Goal: Information Seeking & Learning: Learn about a topic

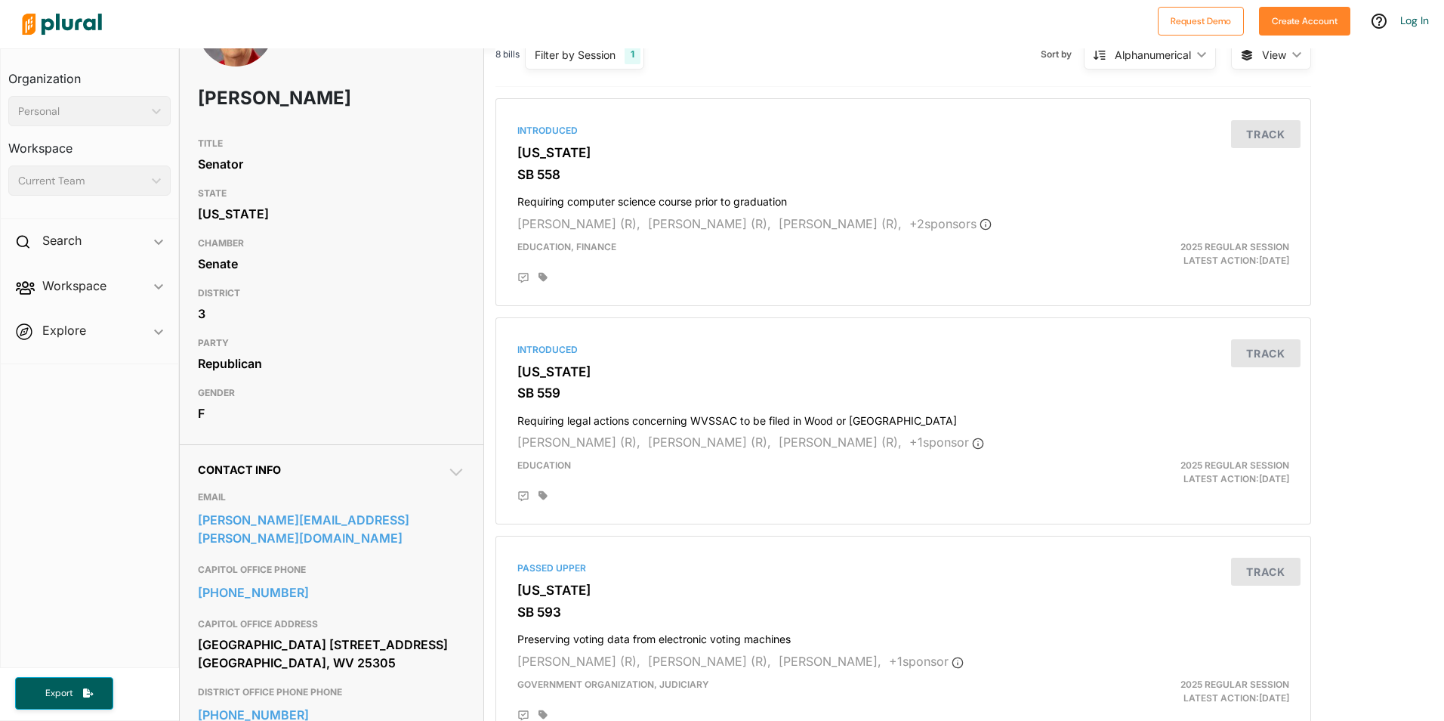
scroll to position [302, 0]
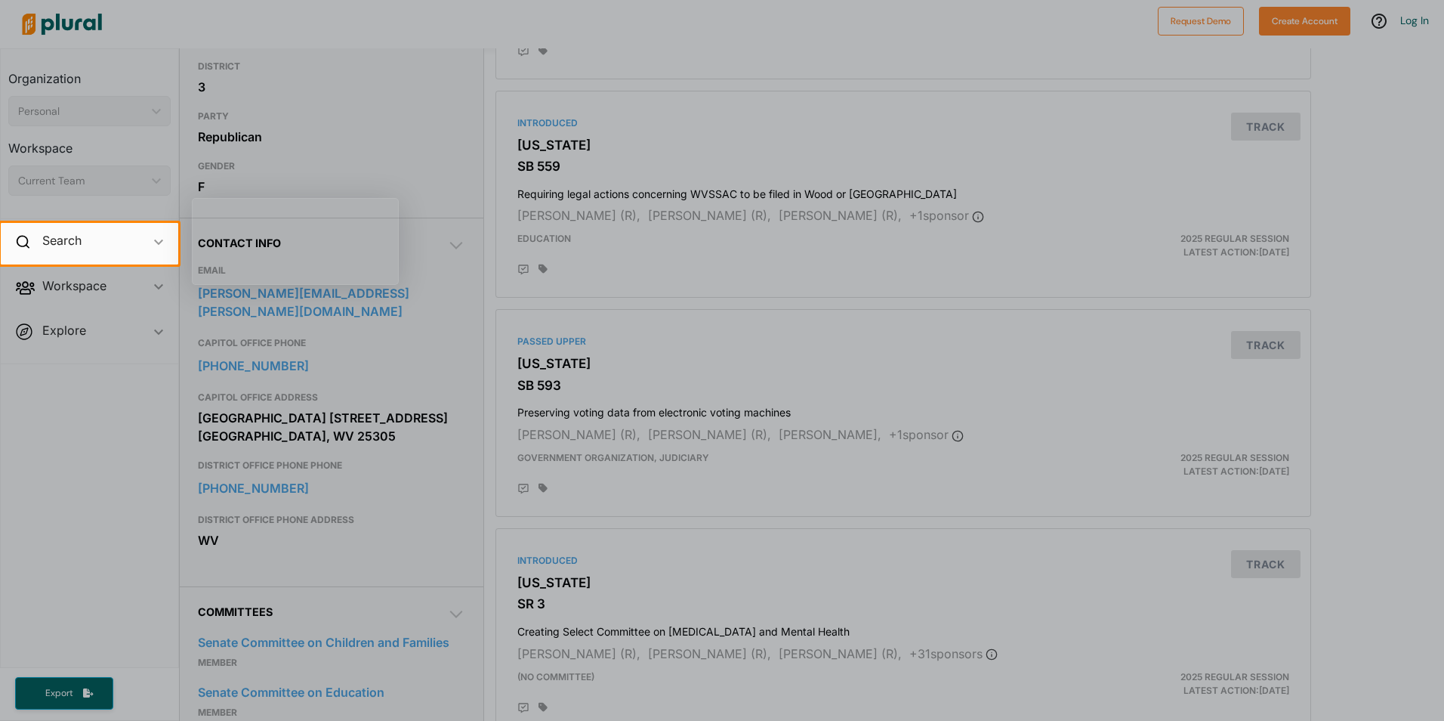
click at [129, 527] on div at bounding box center [722, 492] width 1444 height 456
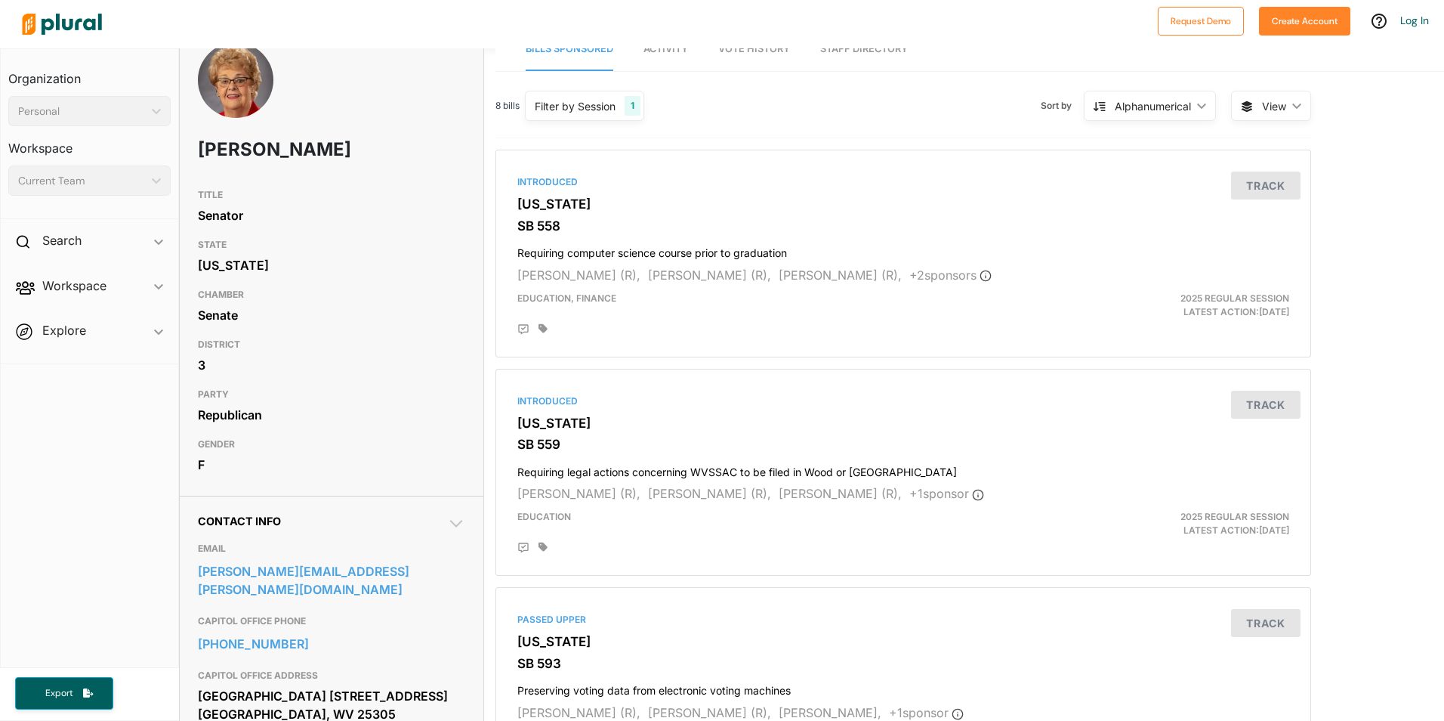
scroll to position [0, 0]
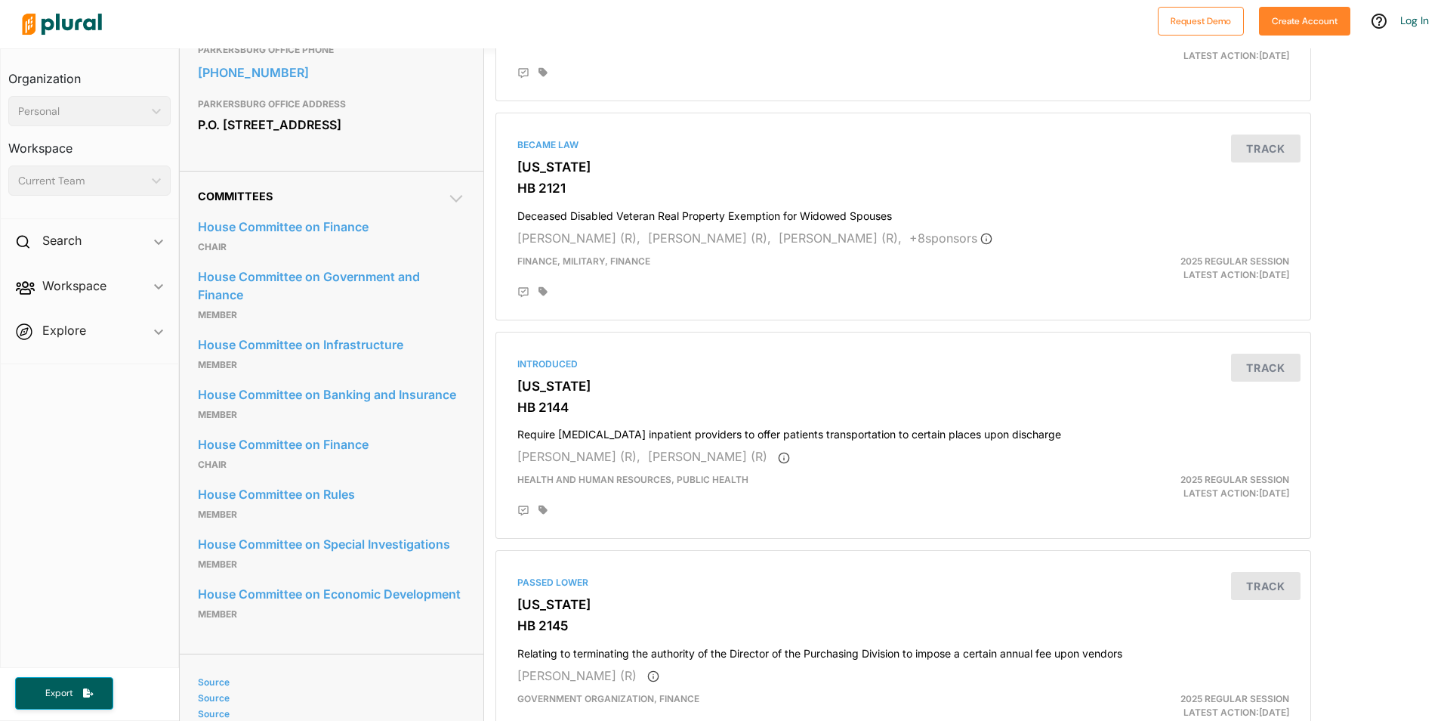
scroll to position [680, 0]
